Goal: Information Seeking & Learning: Learn about a topic

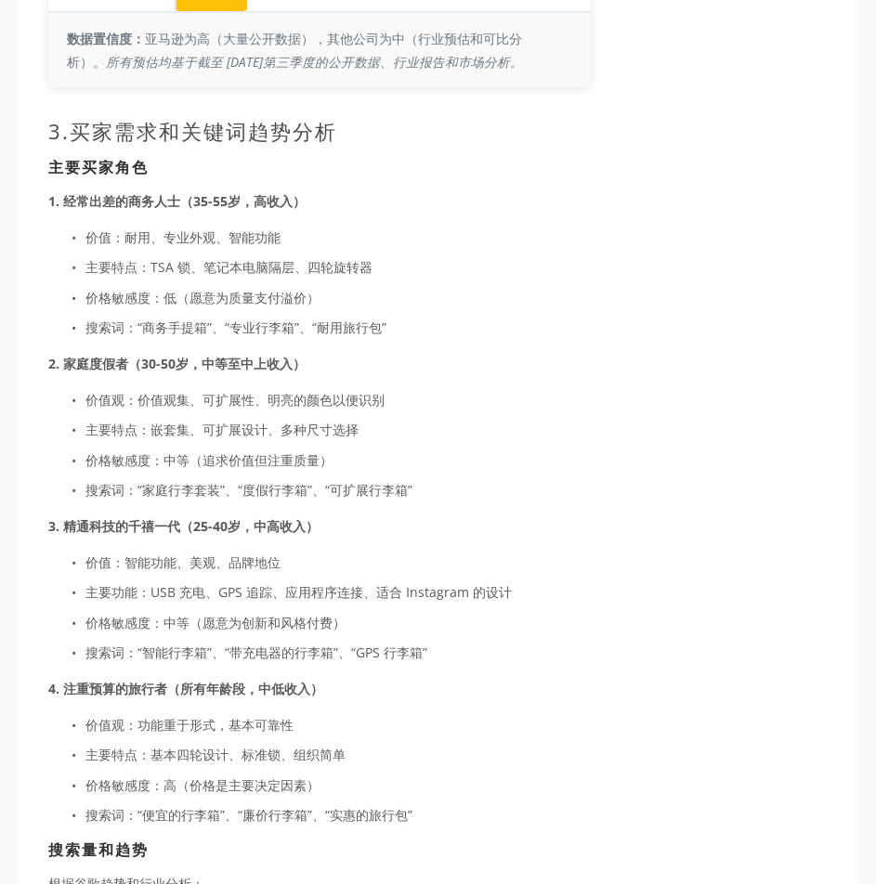
scroll to position [3065, 0]
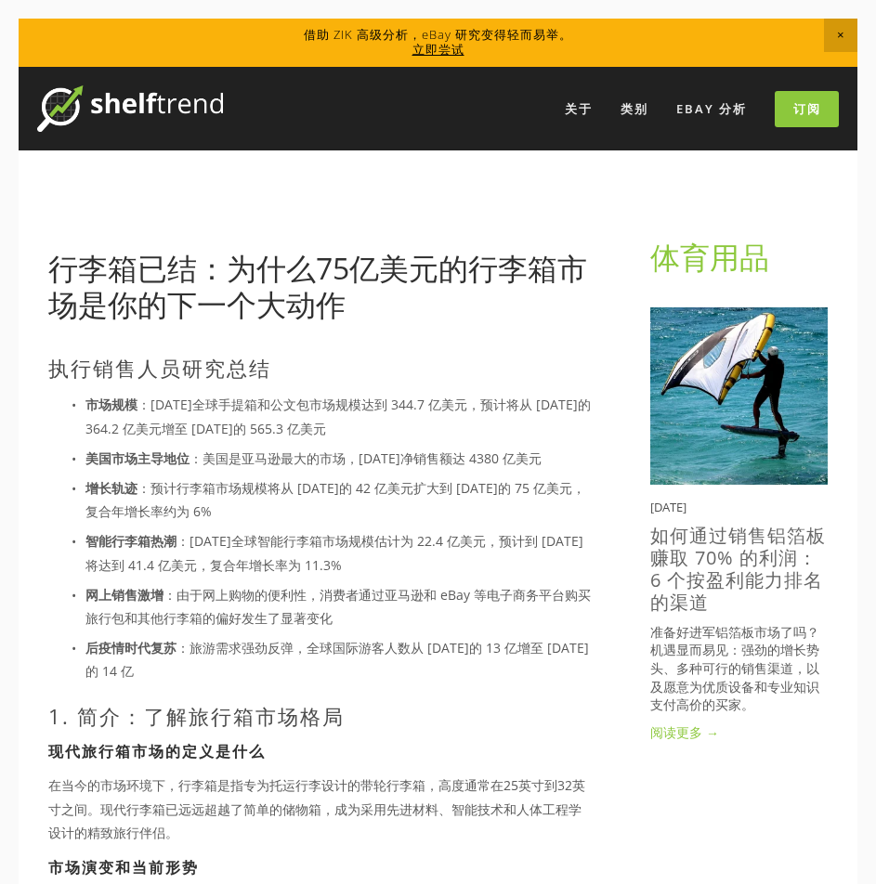
click at [580, 293] on h1 "行李箱已结：为什么75亿美元的行李箱市场是你的下一个大动作" at bounding box center [319, 287] width 542 height 72
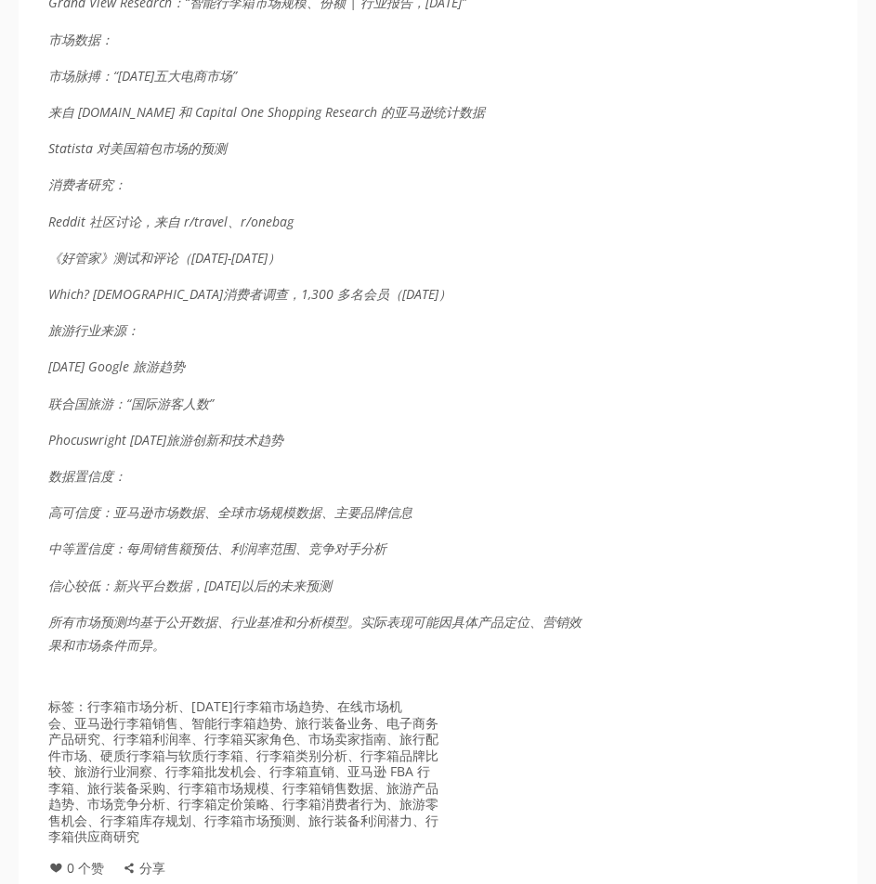
scroll to position [5293, 0]
